Goal: Find specific page/section: Find specific page/section

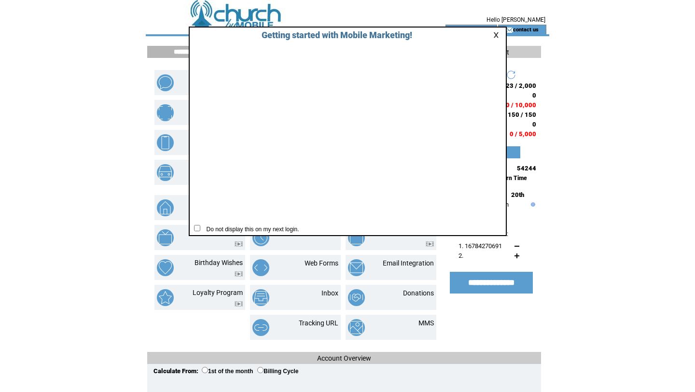
click at [497, 34] on link at bounding box center [497, 35] width 9 height 6
click at [498, 36] on link at bounding box center [497, 35] width 9 height 6
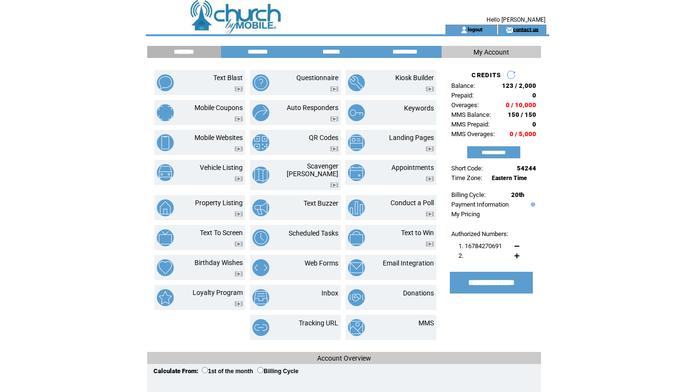
click at [528, 29] on link "contact us" at bounding box center [526, 29] width 26 height 6
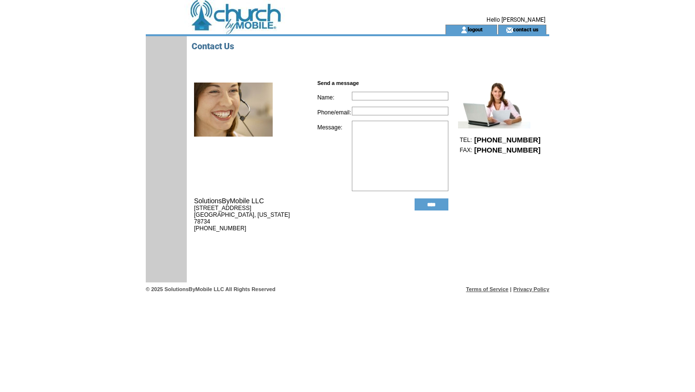
click at [243, 20] on td at bounding box center [278, 12] width 265 height 25
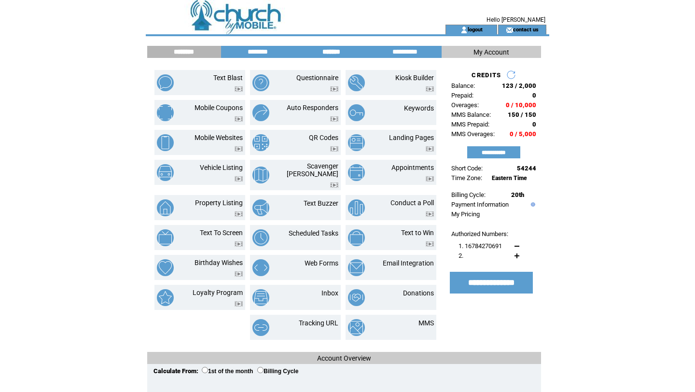
click at [327, 51] on input "*******" at bounding box center [331, 52] width 72 height 8
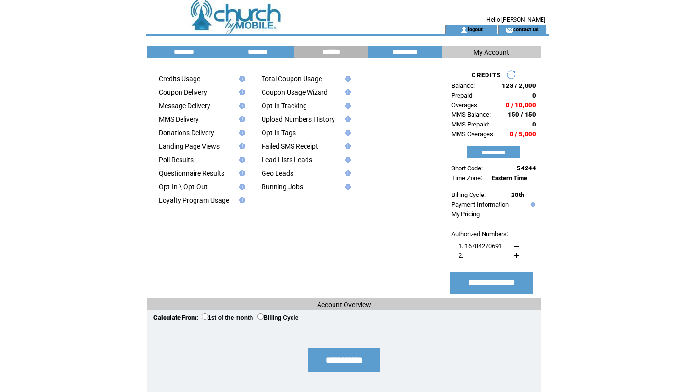
click at [502, 52] on span "My Account" at bounding box center [491, 52] width 36 height 8
click at [411, 50] on input "**********" at bounding box center [405, 52] width 72 height 8
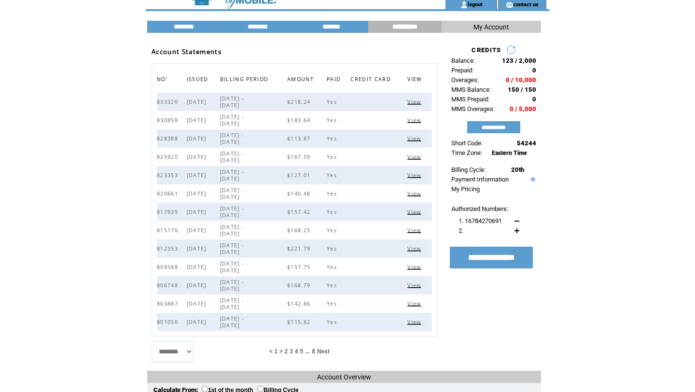
scroll to position [24, 0]
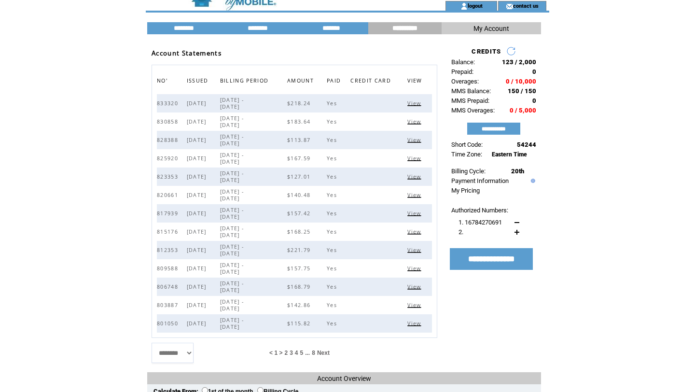
click at [415, 289] on span "View" at bounding box center [415, 286] width 16 height 7
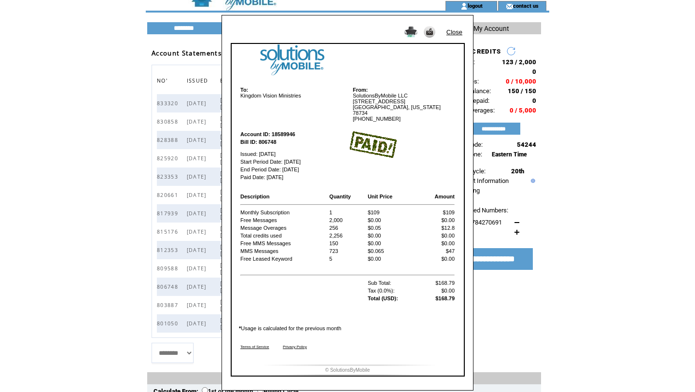
click at [454, 34] on link "Close" at bounding box center [454, 31] width 16 height 7
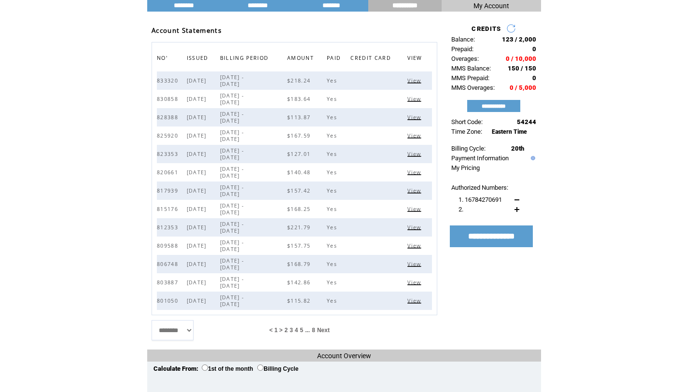
scroll to position [0, 0]
